Goal: Complete application form: Complete application form

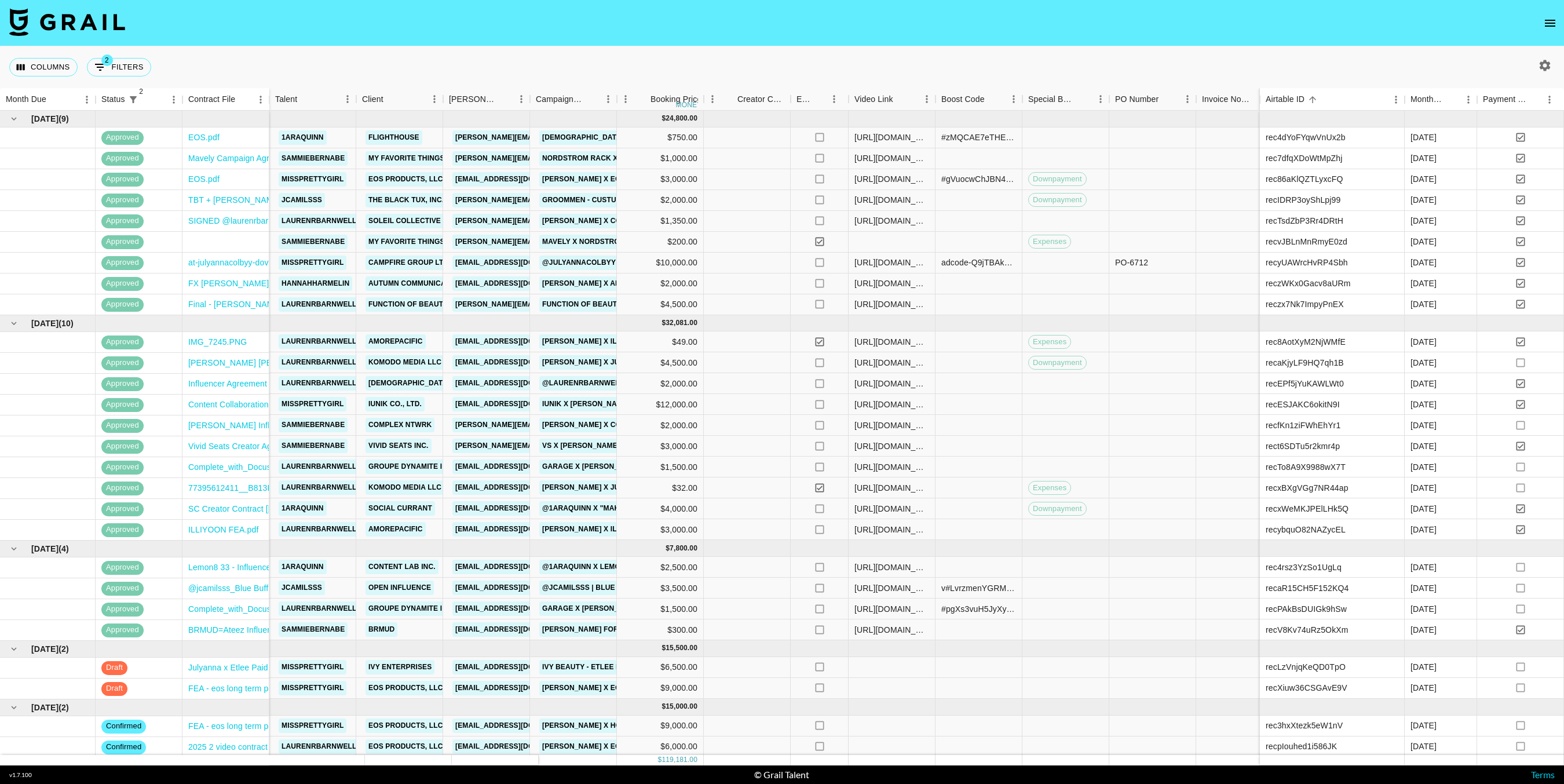
click at [1545, 64] on icon "button" at bounding box center [1545, 65] width 14 height 14
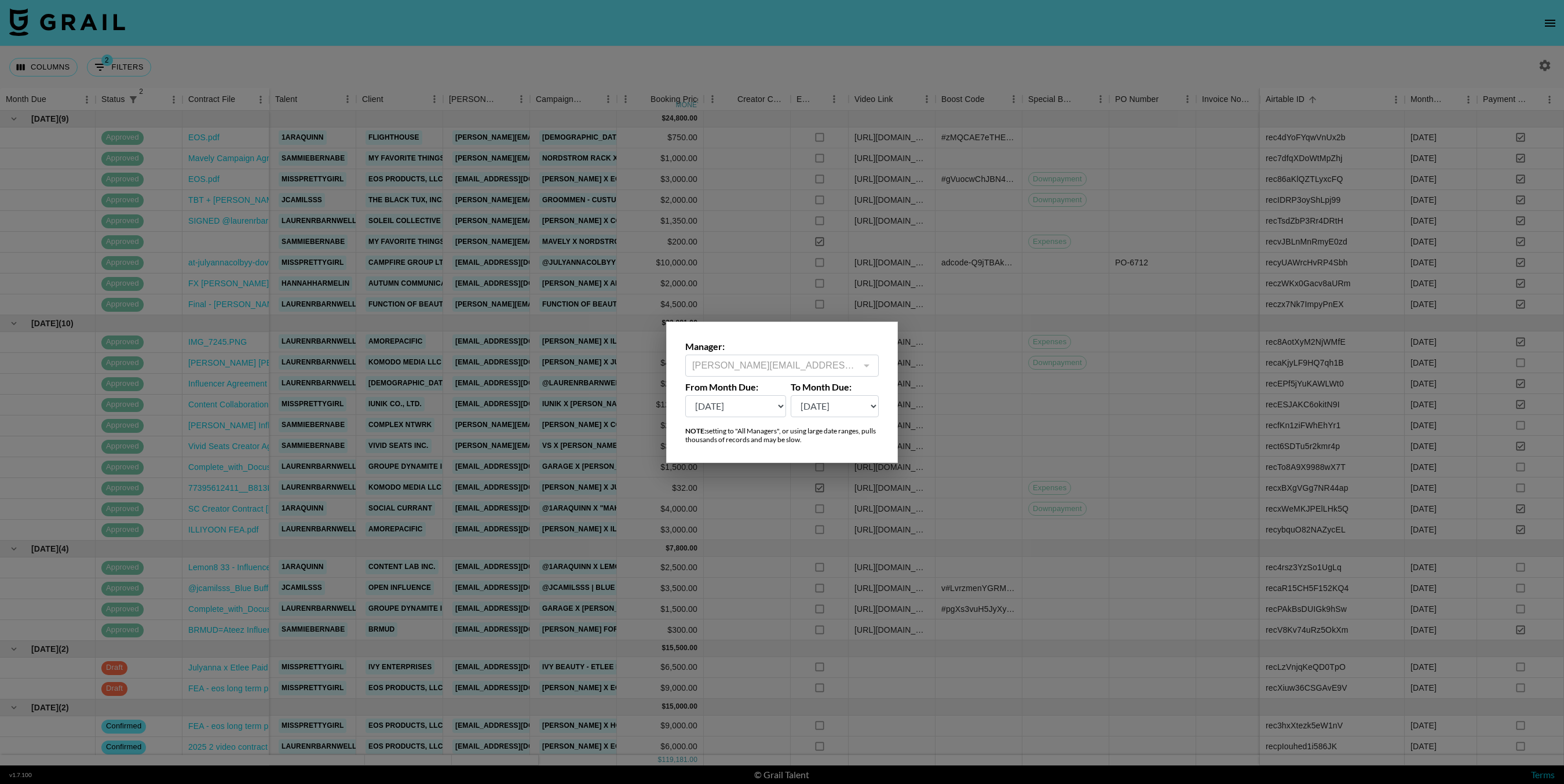
click at [713, 407] on select "[DATE] Aug '[DATE] Jun '[DATE] Apr '[DATE] Feb '[DATE] Dec '[DATE] Oct '[DATE] …" at bounding box center [736, 406] width 101 height 22
select select "[DATE]"
click at [685, 395] on select "[DATE] Aug '[DATE] Jun '[DATE] Apr '[DATE] Feb '[DATE] Dec '[DATE] Oct '[DATE] …" at bounding box center [736, 406] width 101 height 22
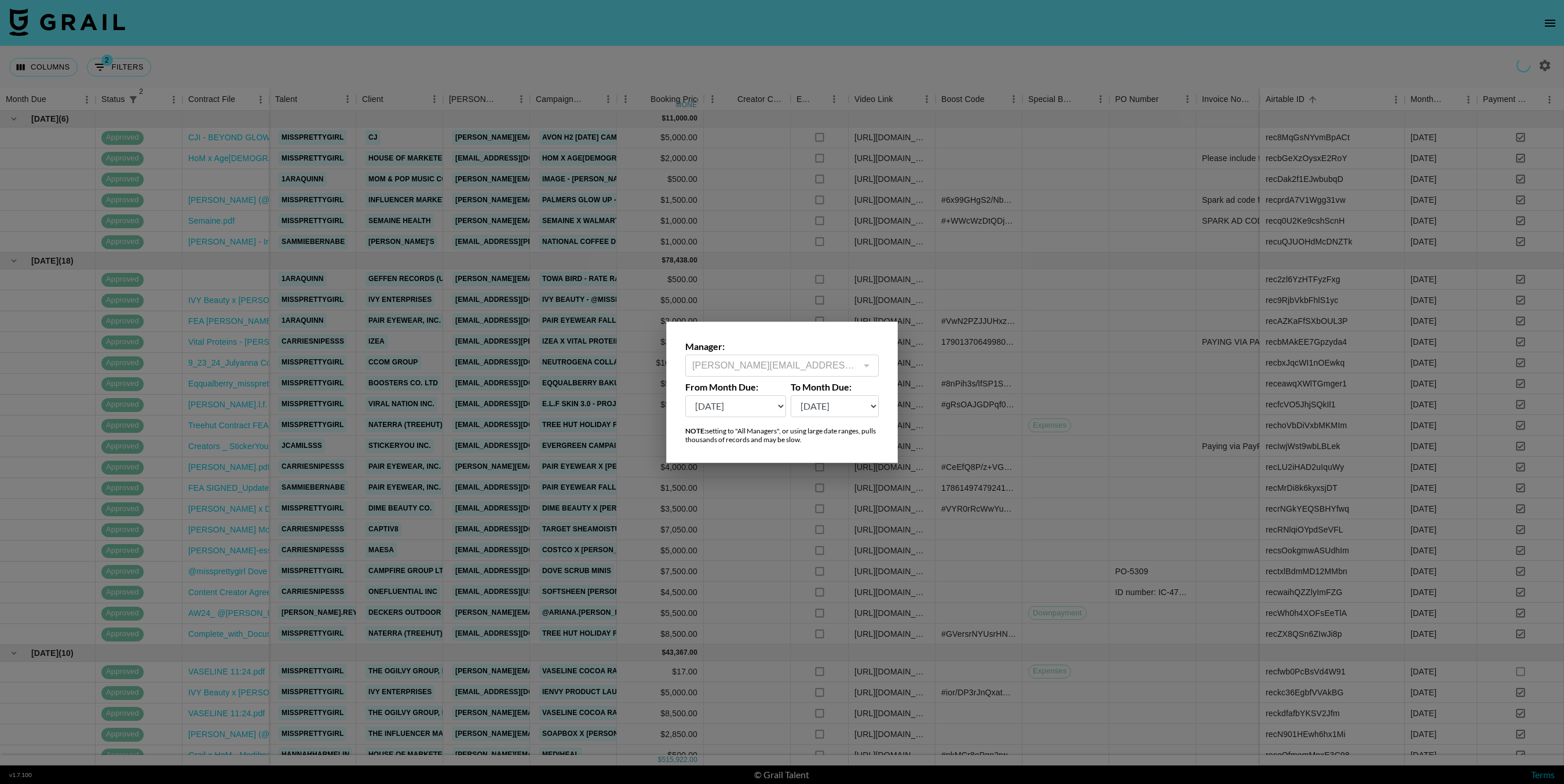
click at [845, 122] on div at bounding box center [782, 392] width 1564 height 784
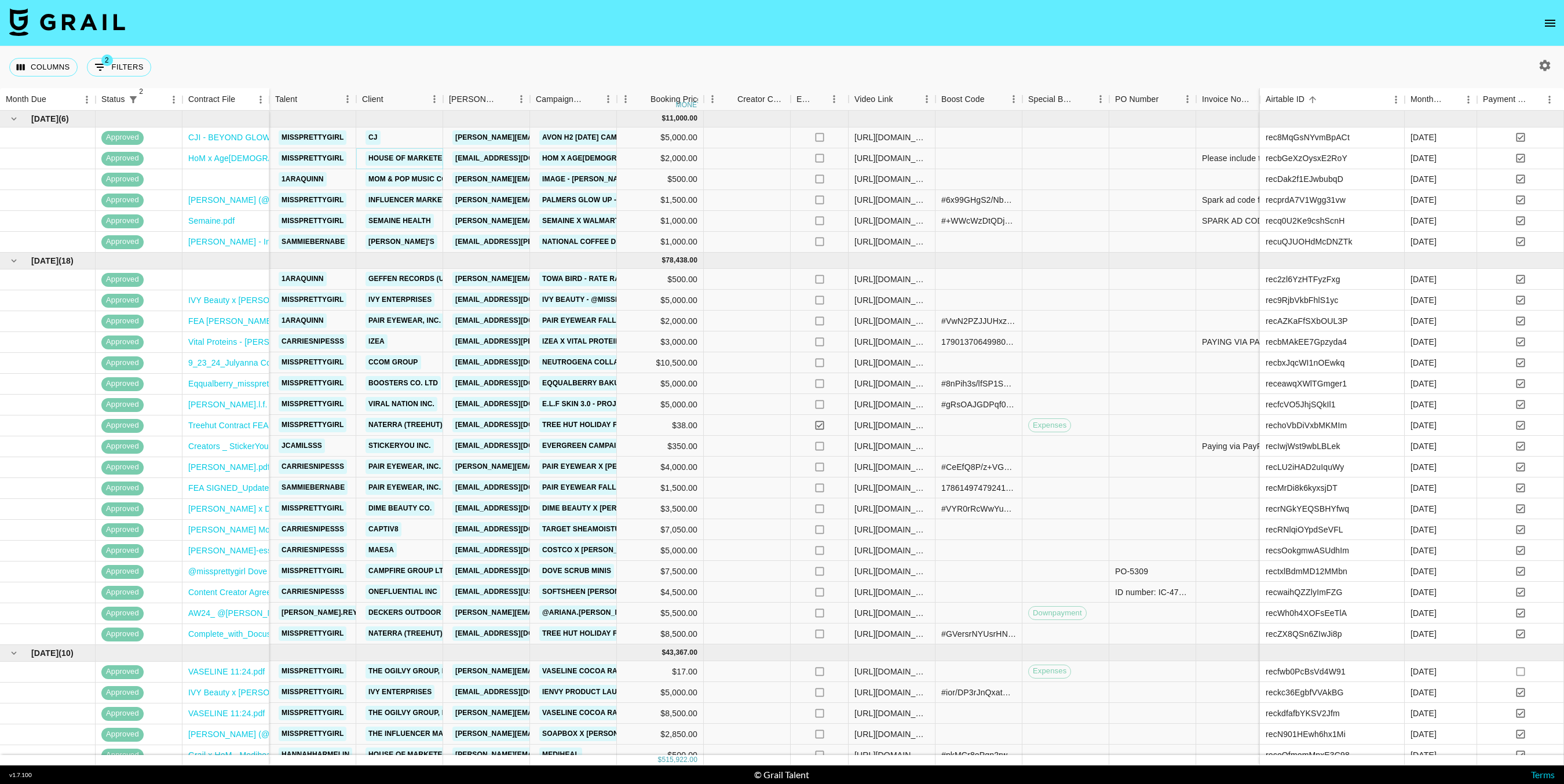
click at [432, 159] on link "House of Marketers" at bounding box center [411, 158] width 90 height 15
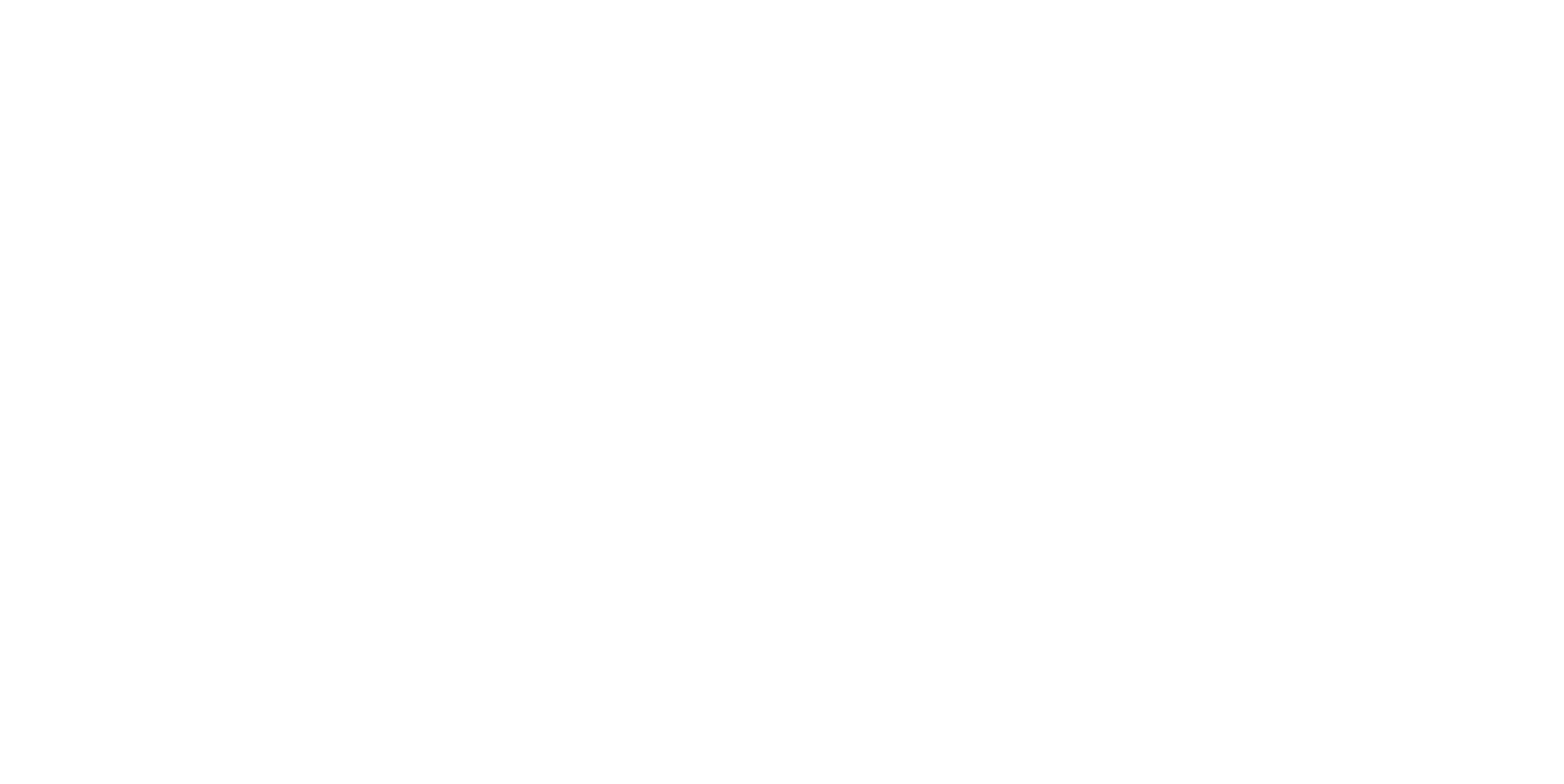
select select "USD"
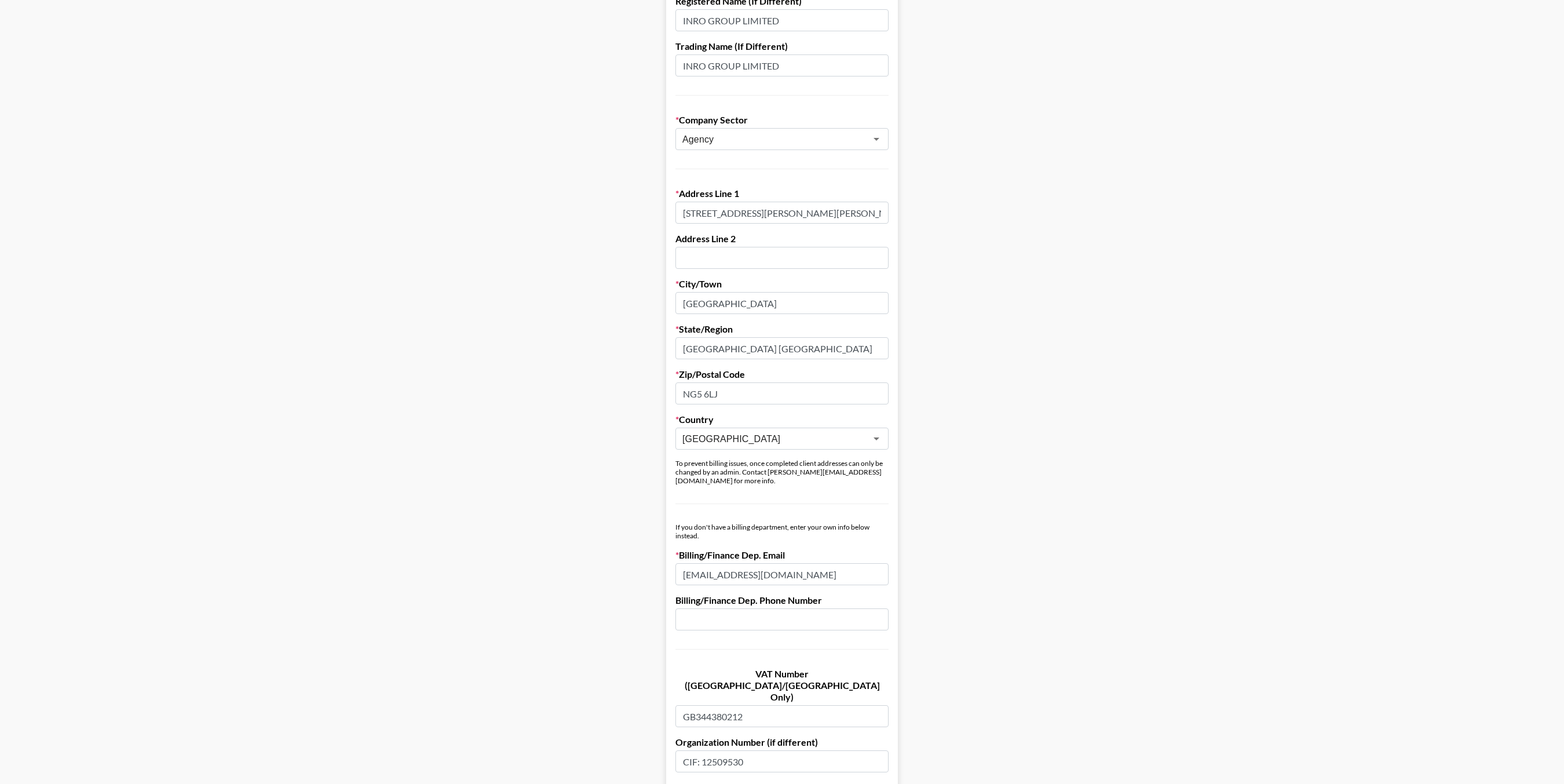
scroll to position [181, 0]
drag, startPoint x: 761, startPoint y: 213, endPoint x: 682, endPoint y: 213, distance: 79.0
click at [682, 213] on input "[STREET_ADDRESS][PERSON_NAME][PERSON_NAME]" at bounding box center [782, 211] width 213 height 22
drag, startPoint x: 744, startPoint y: 297, endPoint x: 677, endPoint y: 297, distance: 67.0
click at [677, 297] on input "Nottingham" at bounding box center [782, 301] width 213 height 22
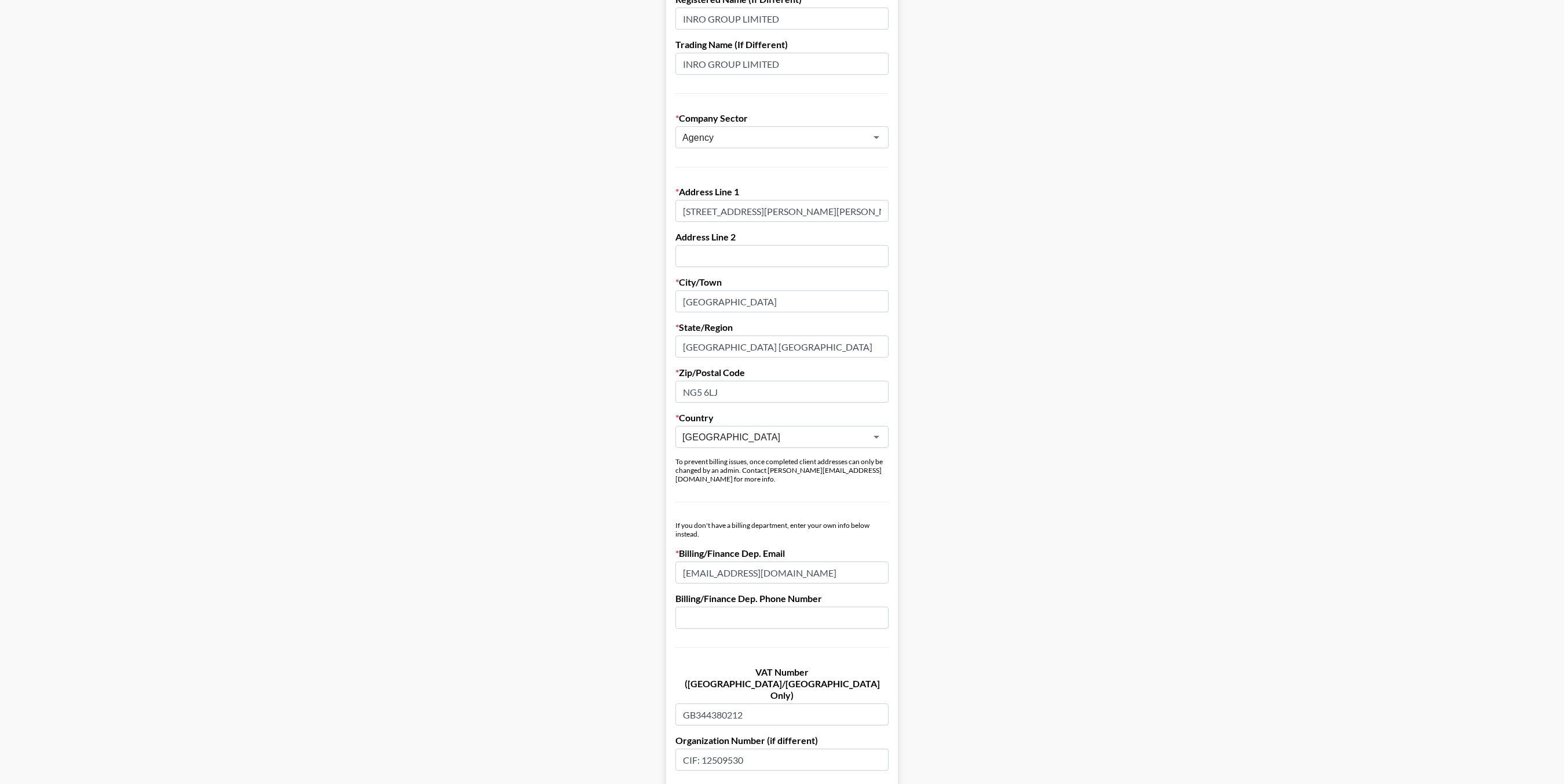
drag, startPoint x: 792, startPoint y: 345, endPoint x: 685, endPoint y: 345, distance: 107.0
click at [685, 345] on input "Nottinghamshire England" at bounding box center [782, 346] width 213 height 22
drag, startPoint x: 720, startPoint y: 393, endPoint x: 681, endPoint y: 393, distance: 39.0
click at [681, 393] on input "NG5 6LJ" at bounding box center [782, 391] width 213 height 22
drag, startPoint x: 824, startPoint y: 564, endPoint x: 677, endPoint y: 561, distance: 147.0
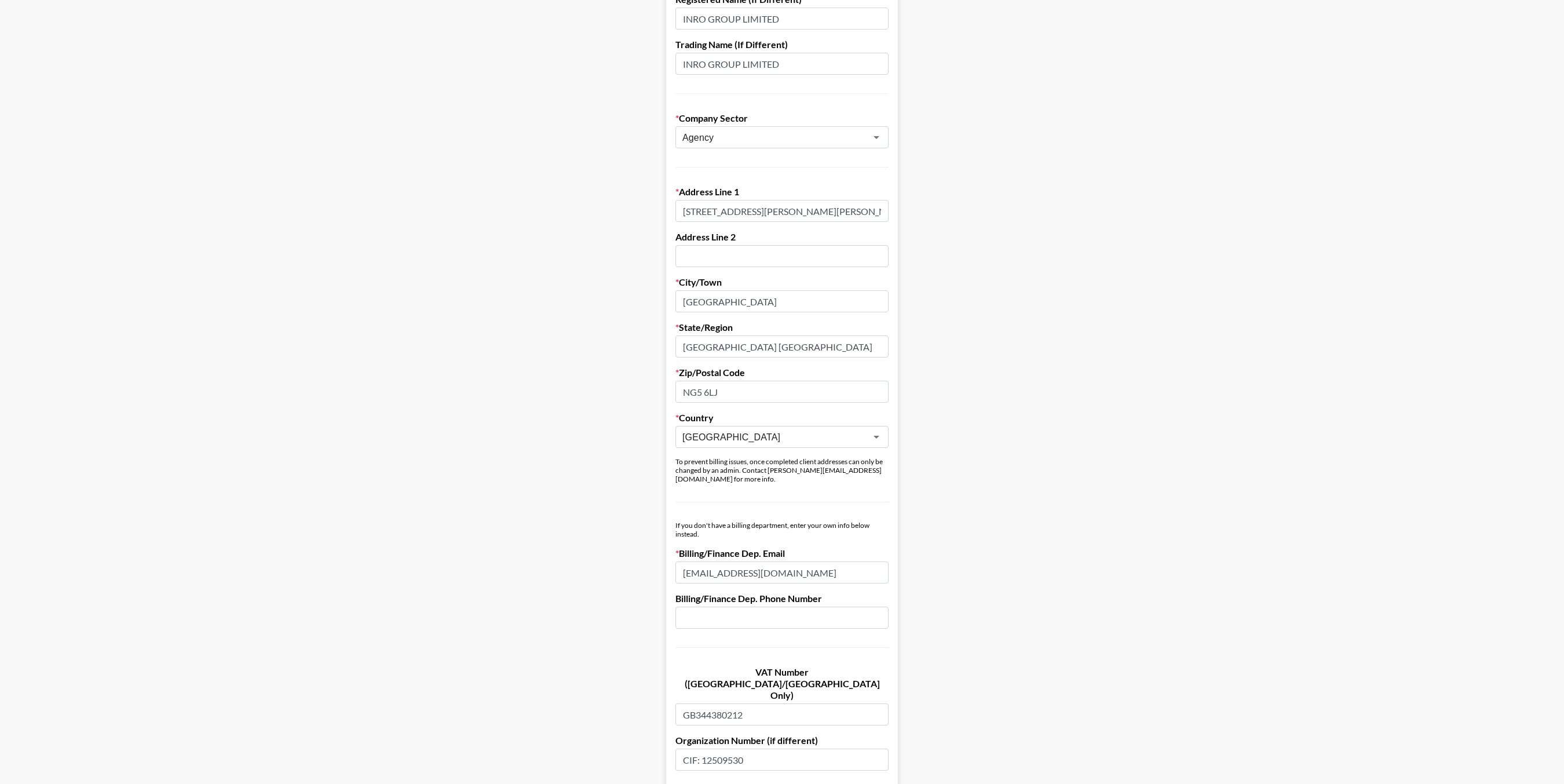
click at [677, 561] on input "payments@houseofmarketers.com" at bounding box center [782, 572] width 213 height 22
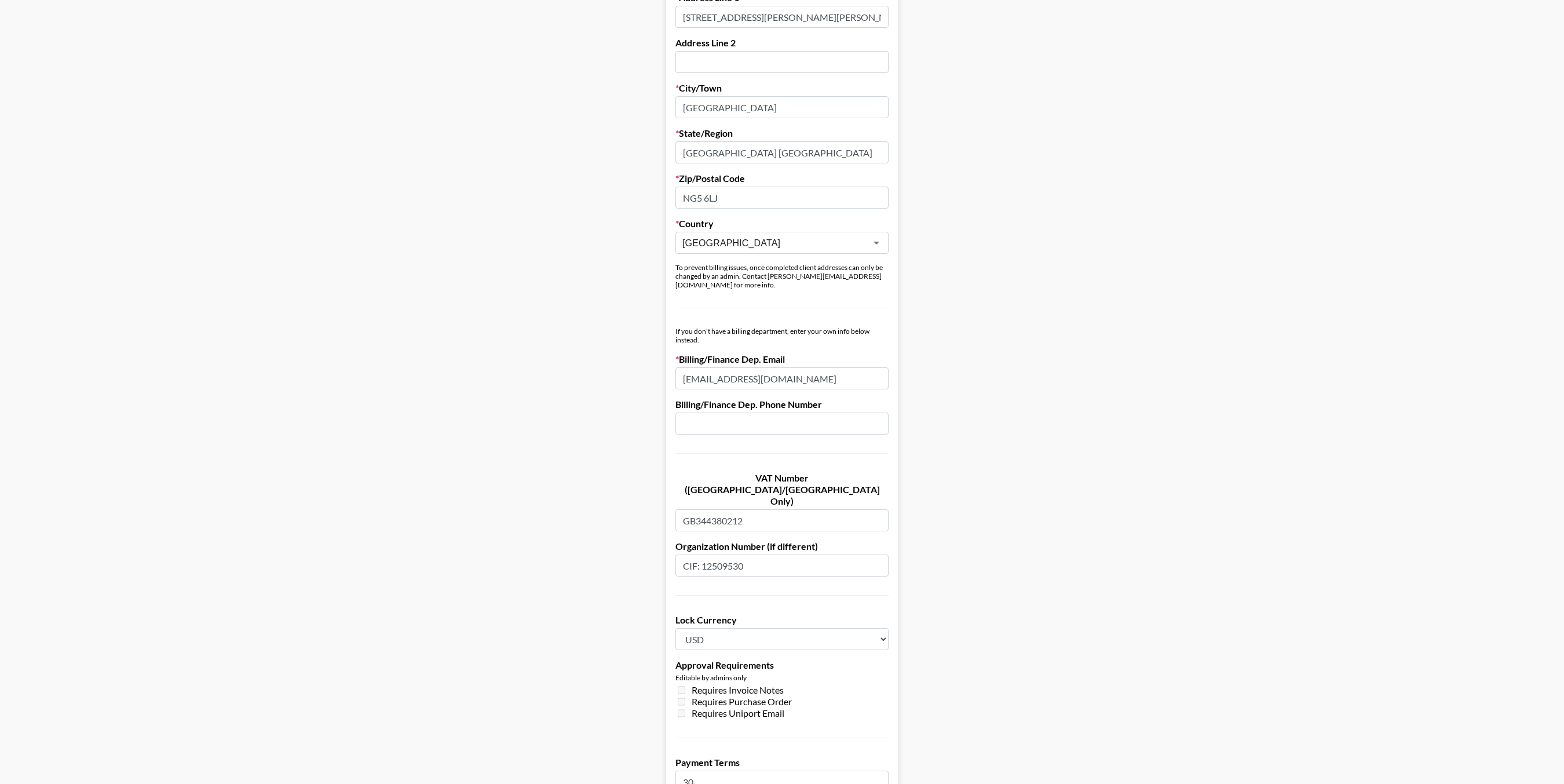
scroll to position [377, 0]
drag, startPoint x: 760, startPoint y: 483, endPoint x: 673, endPoint y: 483, distance: 87.0
click at [673, 483] on form "Company Name House of Marketers Registered Name (If Different) INRO GROUP LIMIT…" at bounding box center [782, 330] width 232 height 1173
drag, startPoint x: 771, startPoint y: 529, endPoint x: 673, endPoint y: 529, distance: 98.0
click at [673, 529] on form "Company Name House of Marketers Registered Name (If Different) INRO GROUP LIMIT…" at bounding box center [782, 330] width 232 height 1173
